Goal: Task Accomplishment & Management: Manage account settings

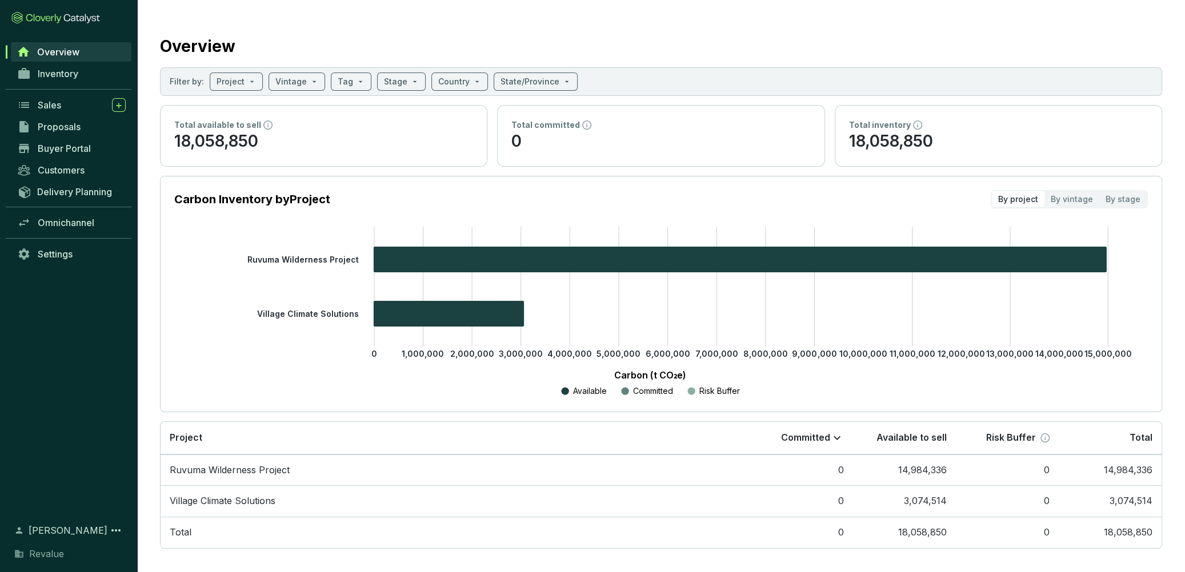
click at [60, 52] on span "Overview" at bounding box center [58, 51] width 42 height 11
click at [55, 254] on span "Settings" at bounding box center [55, 253] width 35 height 11
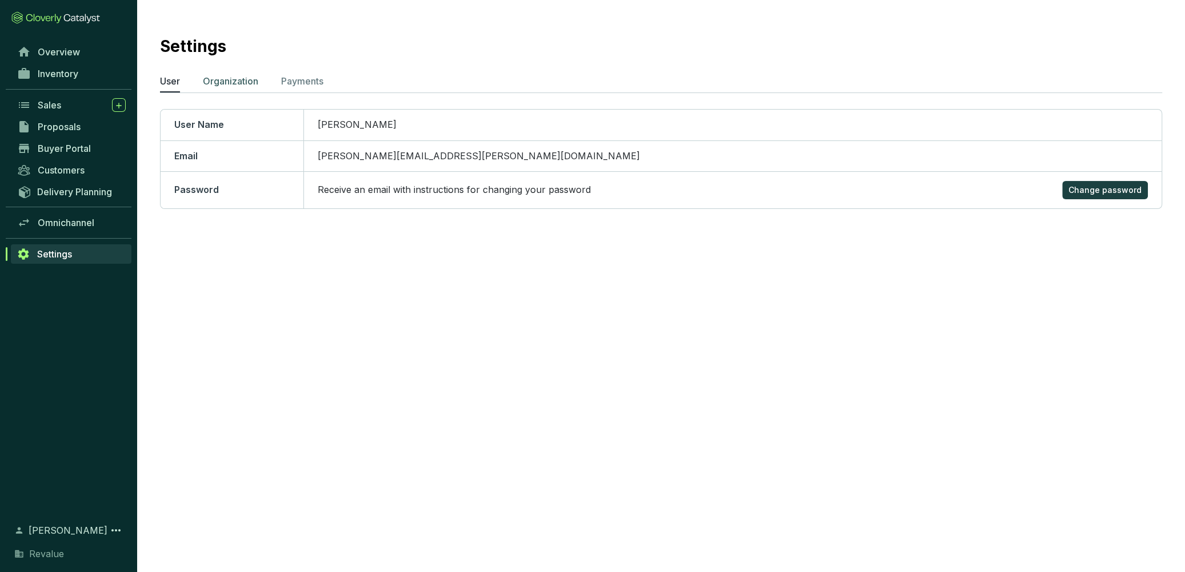
click at [240, 86] on p "Organization" at bounding box center [230, 81] width 55 height 14
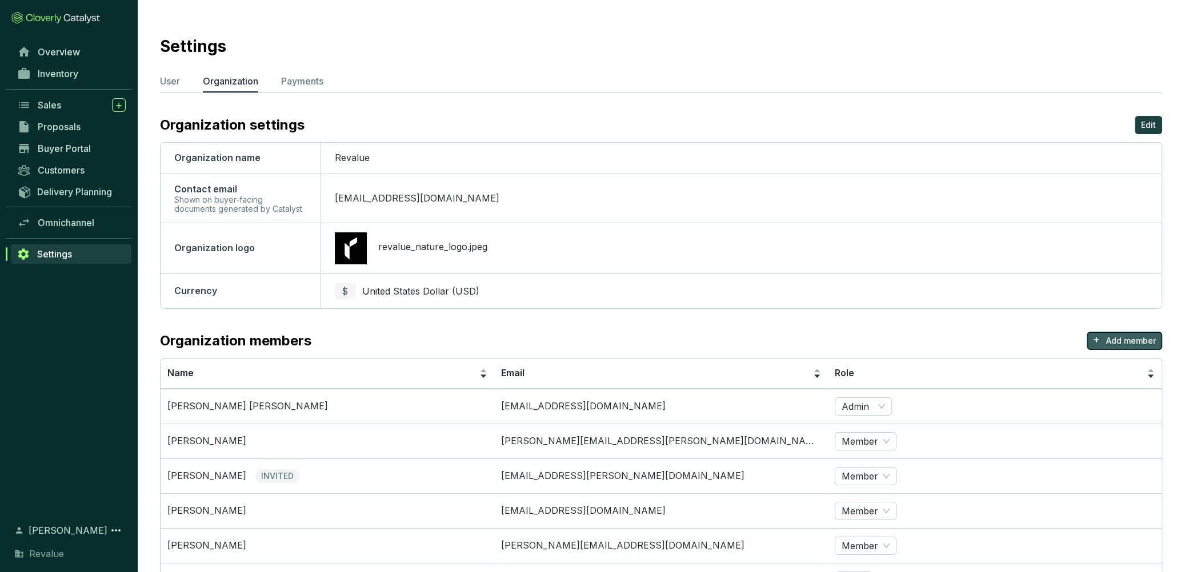
click at [1130, 335] on p "Add member" at bounding box center [1131, 340] width 50 height 11
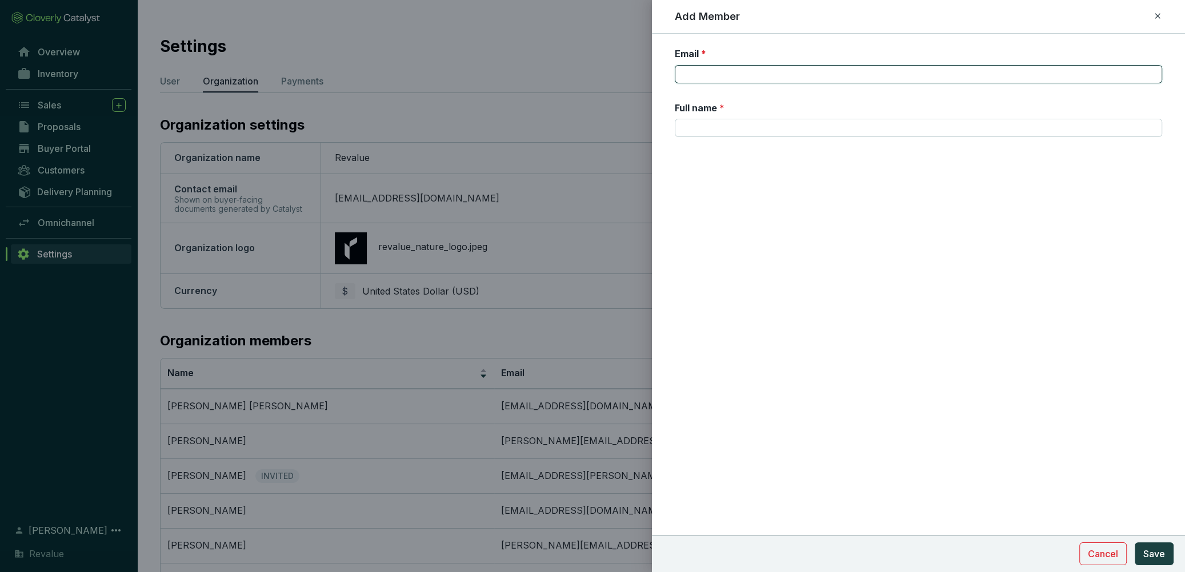
click at [705, 81] on input "Email *" at bounding box center [918, 74] width 487 height 18
paste input "[PERSON_NAME][EMAIL_ADDRESS][PERSON_NAME][DOMAIN_NAME]"
type input "[PERSON_NAME][EMAIL_ADDRESS][PERSON_NAME][DOMAIN_NAME]"
type input "[PERSON_NAME]"
click at [1163, 548] on span "Save" at bounding box center [1154, 554] width 22 height 14
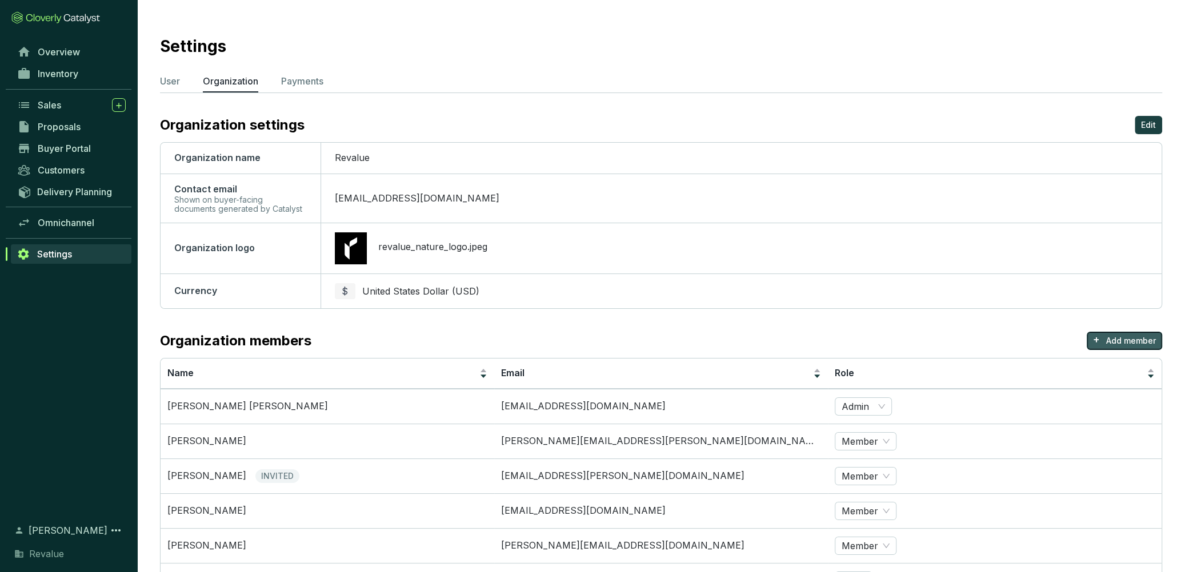
click at [1144, 344] on p "Add member" at bounding box center [1131, 340] width 50 height 11
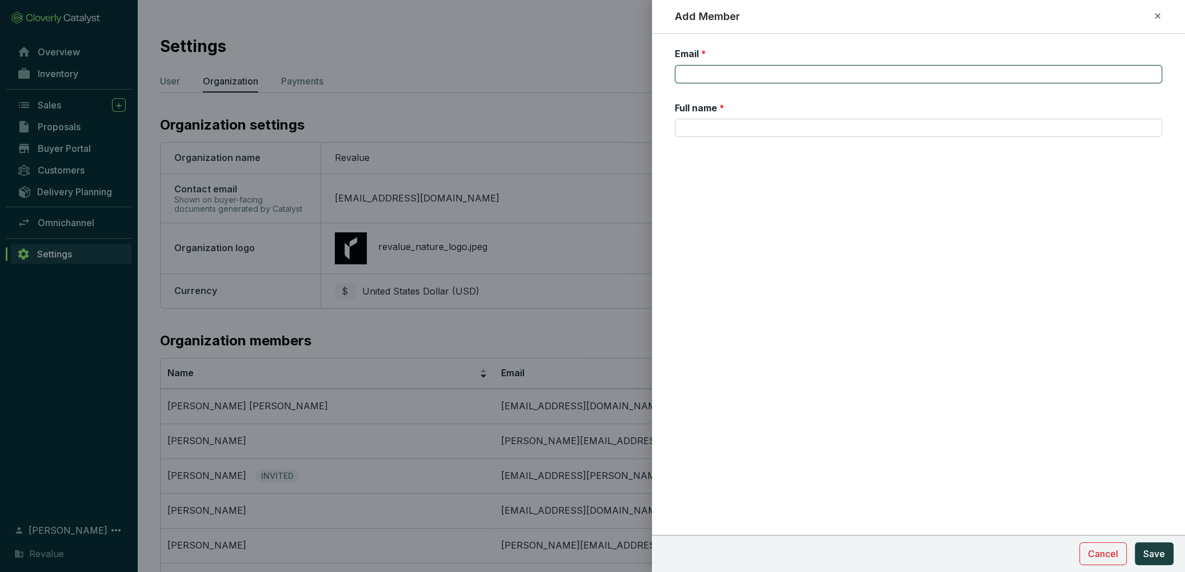
click at [751, 77] on input "Email *" at bounding box center [918, 74] width 487 height 18
paste input "[EMAIL_ADDRESS][DOMAIN_NAME]"
type input "[EMAIL_ADDRESS][DOMAIN_NAME]"
click at [710, 135] on input "Full name *" at bounding box center [918, 128] width 487 height 18
type input "[PERSON_NAME]"
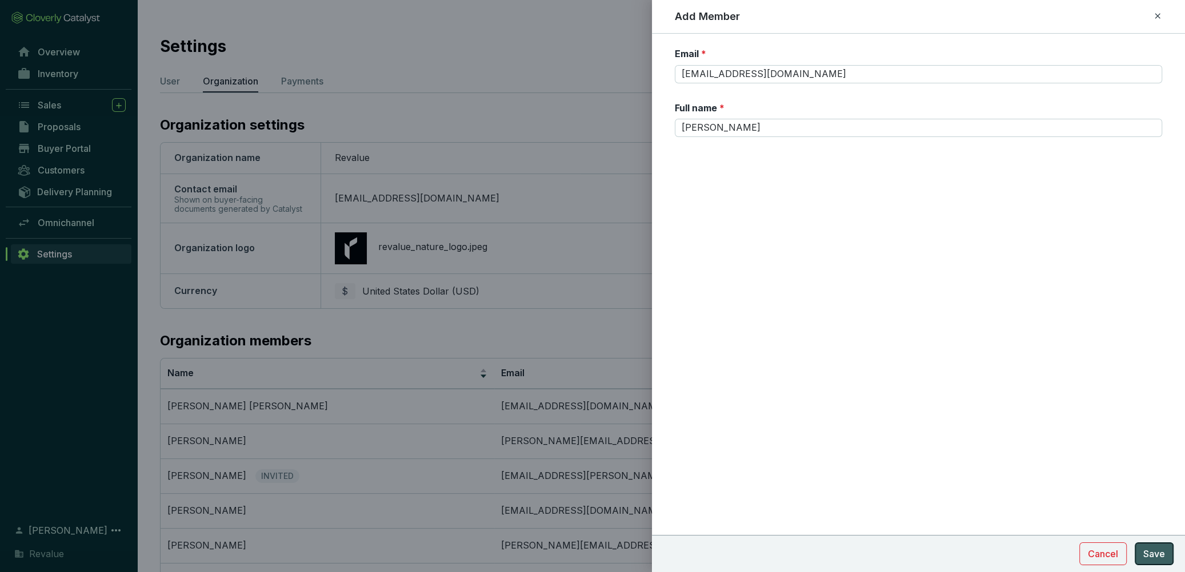
click at [1150, 559] on span "Save" at bounding box center [1154, 554] width 22 height 14
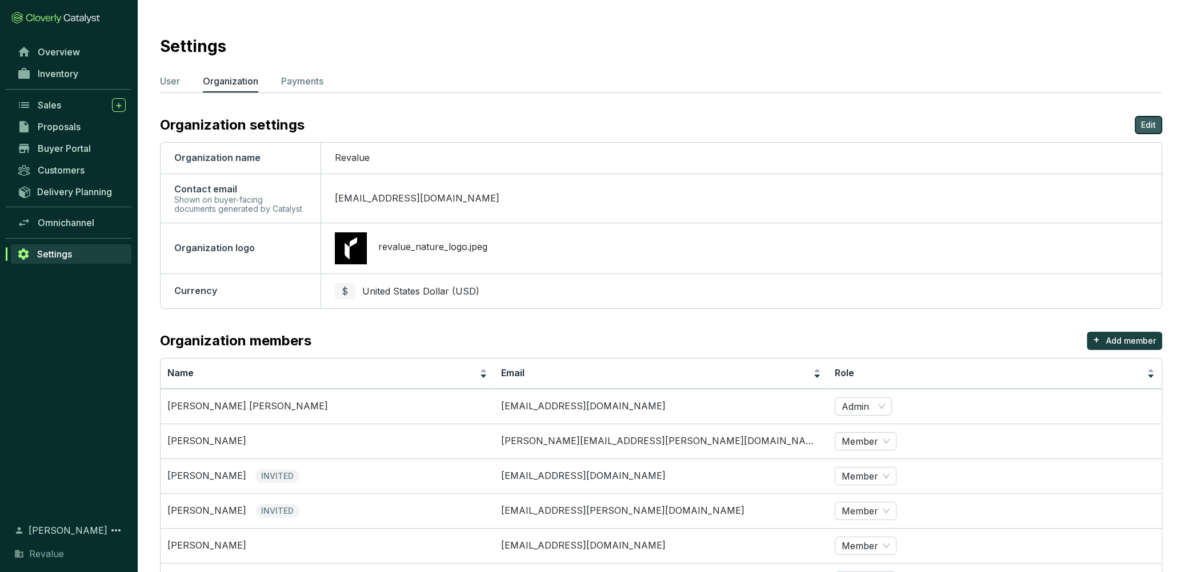
click at [1150, 129] on p "Edit" at bounding box center [1148, 124] width 15 height 11
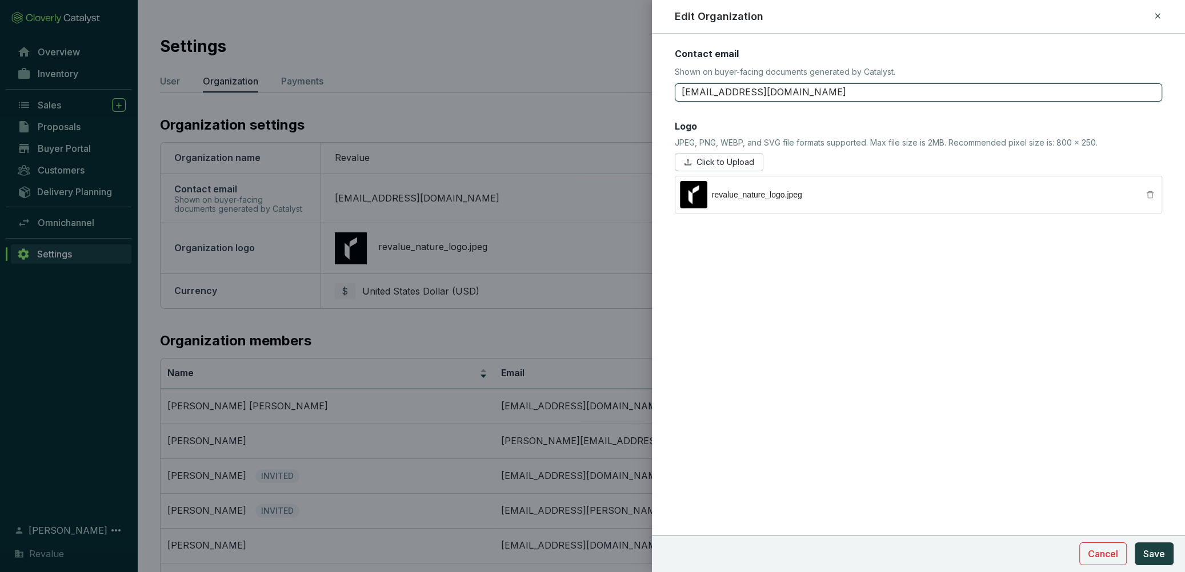
drag, startPoint x: 756, startPoint y: 94, endPoint x: 652, endPoint y: 94, distance: 103.4
click at [652, 94] on form "Contact email Shown on buyer-facing documents generated by Catalyst. [EMAIL_ADD…" at bounding box center [918, 164] width 533 height 235
drag, startPoint x: 754, startPoint y: 91, endPoint x: 683, endPoint y: 90, distance: 71.4
click at [683, 90] on input "[EMAIL_ADDRESS][DOMAIN_NAME]" at bounding box center [918, 92] width 487 height 18
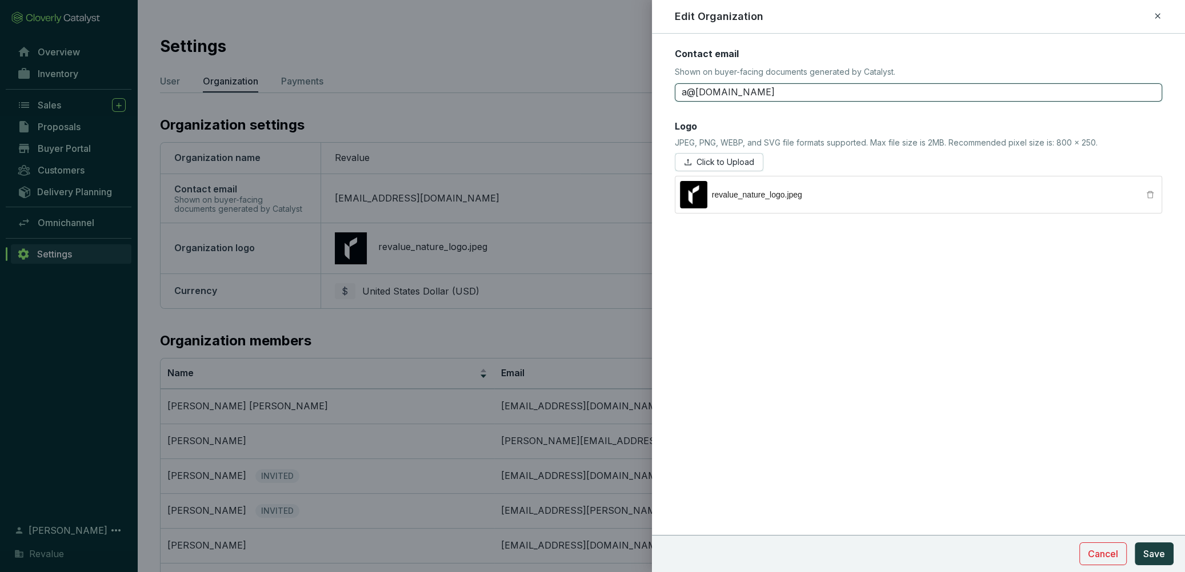
type input "a@[DOMAIN_NAME]"
click at [1157, 17] on icon at bounding box center [1157, 16] width 9 height 14
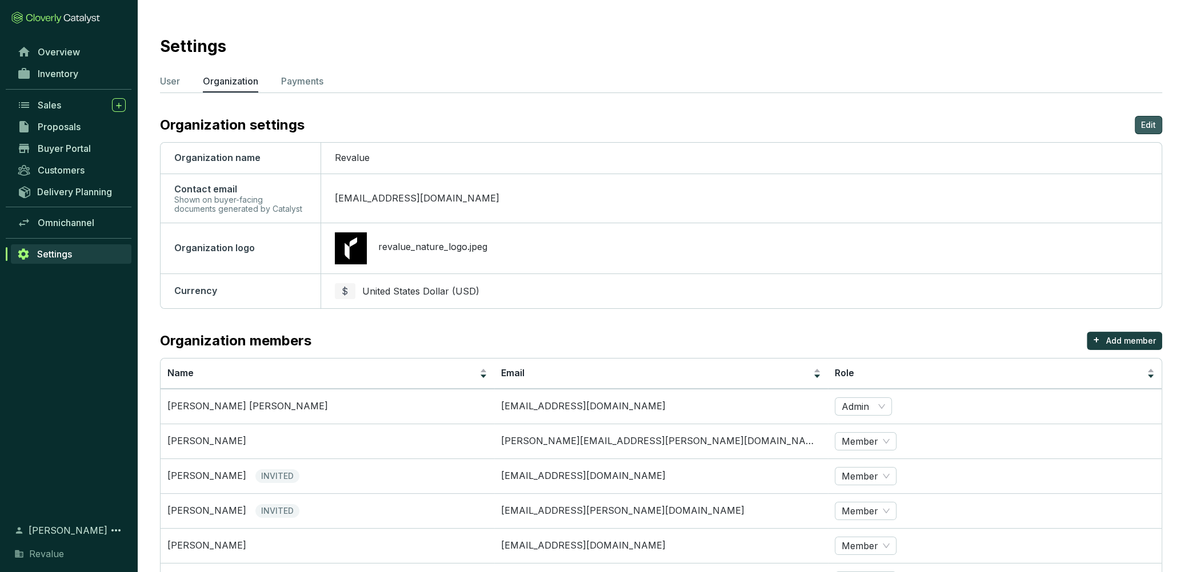
scroll to position [224, 0]
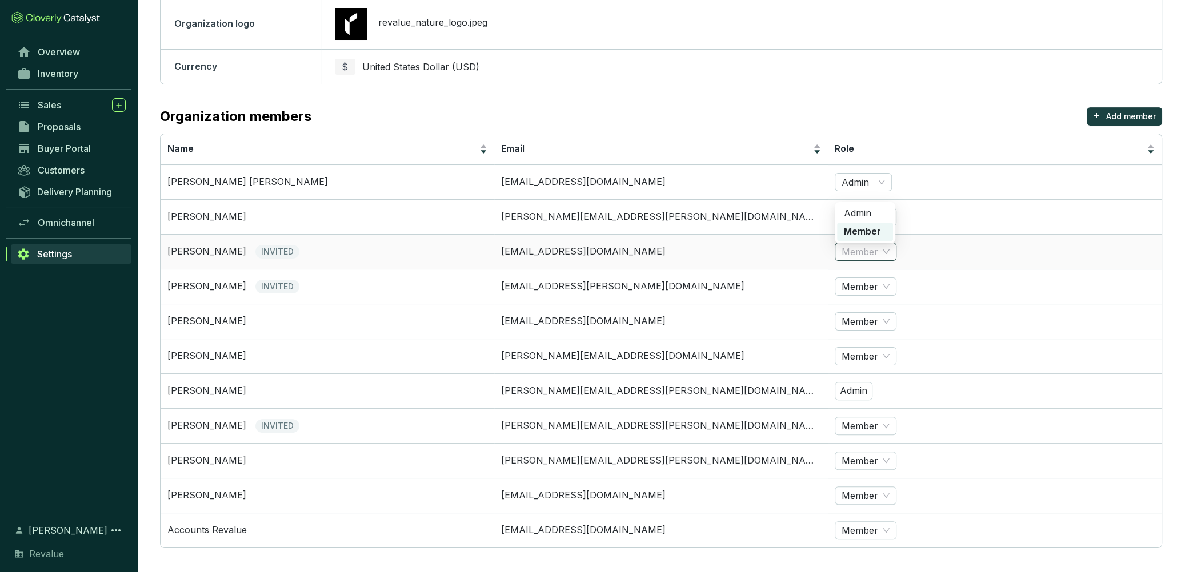
click at [877, 243] on span "Member" at bounding box center [865, 251] width 48 height 17
click at [868, 207] on div "Admin" at bounding box center [865, 213] width 42 height 13
click at [863, 420] on span "Member" at bounding box center [865, 426] width 48 height 17
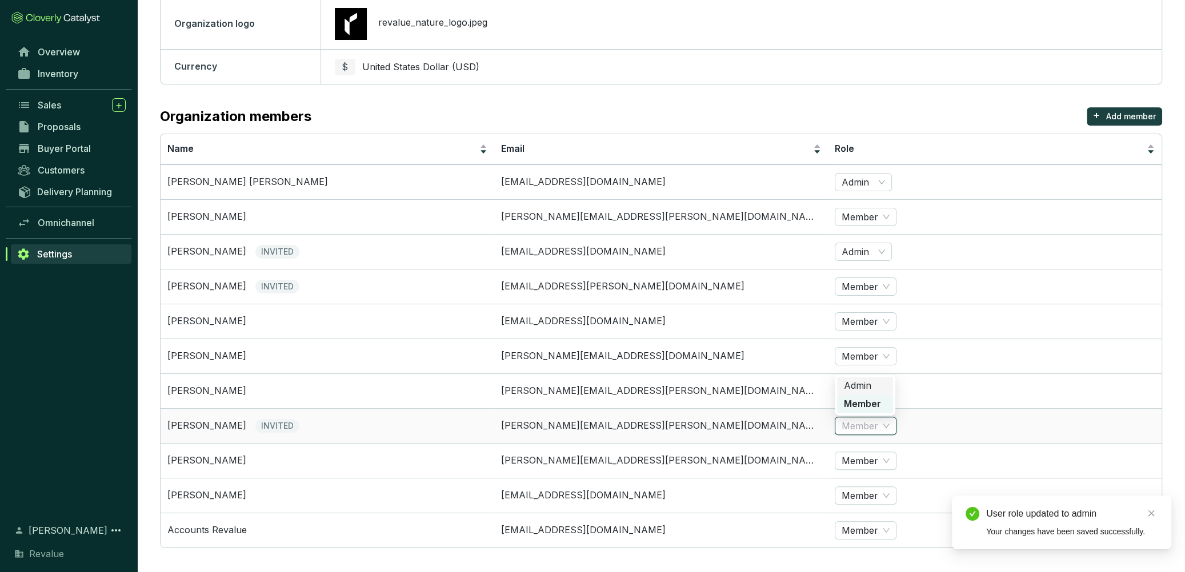
click at [854, 380] on div "Admin" at bounding box center [865, 386] width 42 height 13
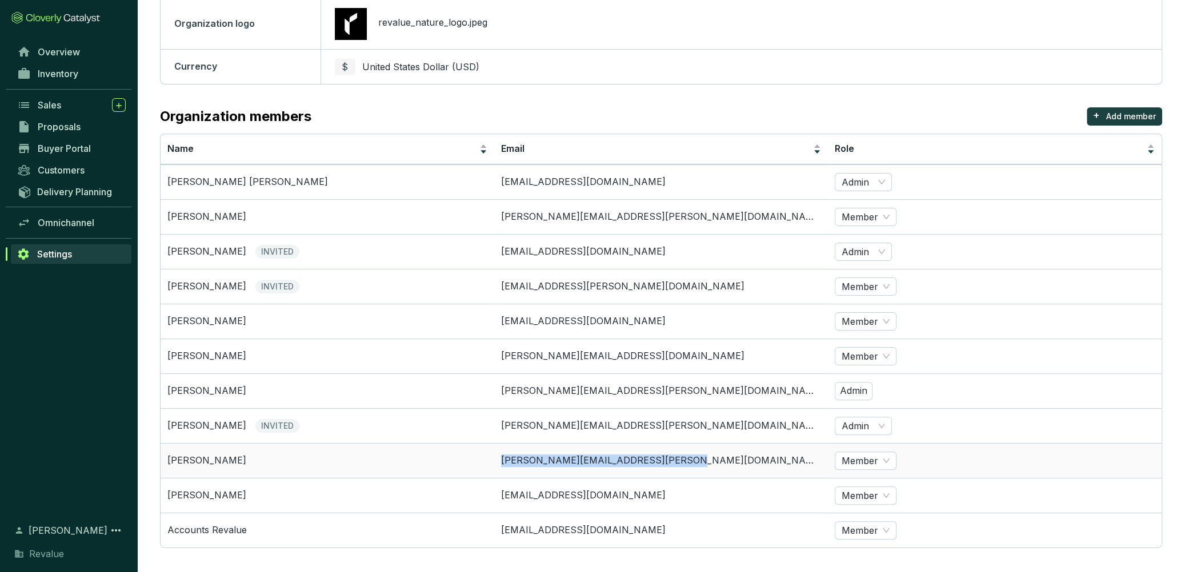
drag, startPoint x: 693, startPoint y: 457, endPoint x: 500, endPoint y: 455, distance: 193.1
click at [500, 455] on td "[PERSON_NAME][EMAIL_ADDRESS][PERSON_NAME][DOMAIN_NAME]" at bounding box center [661, 460] width 334 height 35
copy td "[PERSON_NAME][EMAIL_ADDRESS][PERSON_NAME][DOMAIN_NAME]"
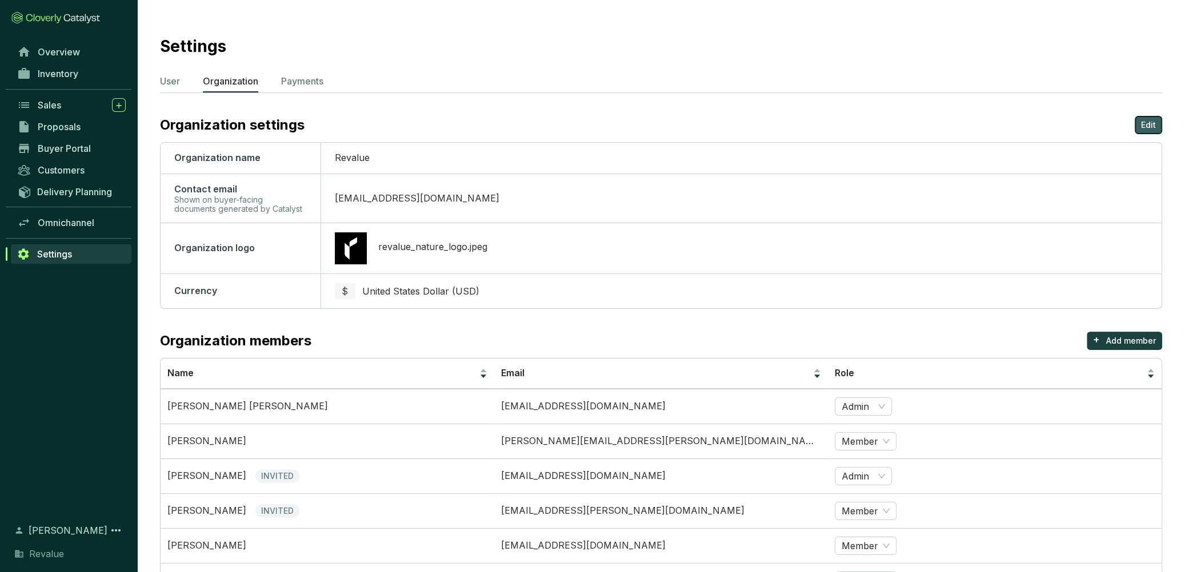
click at [1153, 126] on p "Edit" at bounding box center [1148, 124] width 15 height 11
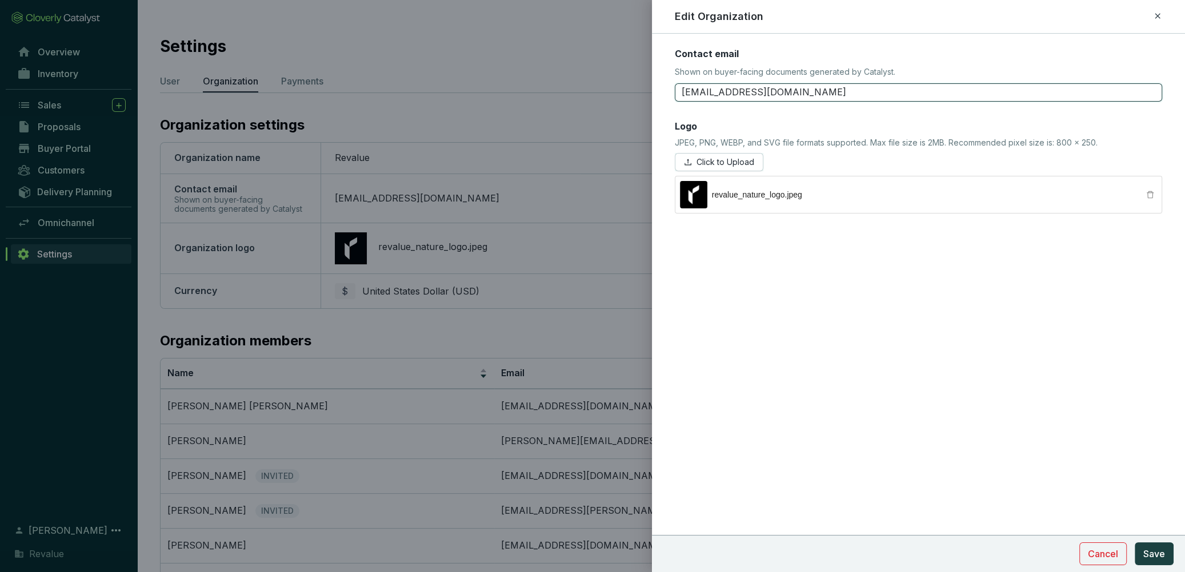
drag, startPoint x: 822, startPoint y: 86, endPoint x: 674, endPoint y: 86, distance: 148.5
click at [675, 86] on input "[EMAIL_ADDRESS][DOMAIN_NAME]" at bounding box center [918, 92] width 487 height 18
paste input "[PERSON_NAME].[PERSON_NAME]"
type input "[PERSON_NAME][EMAIL_ADDRESS][PERSON_NAME][DOMAIN_NAME]"
click at [1158, 552] on span "Save" at bounding box center [1154, 554] width 22 height 14
